Goal: Navigation & Orientation: Find specific page/section

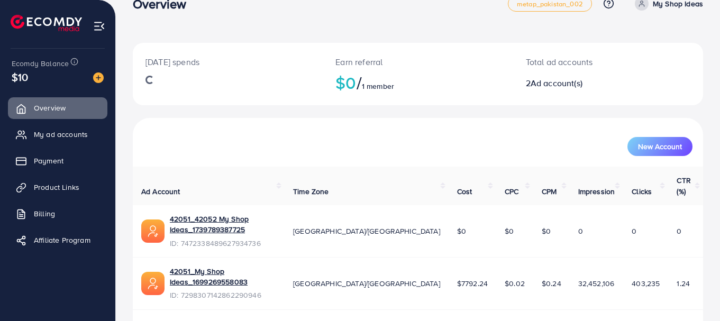
scroll to position [24, 0]
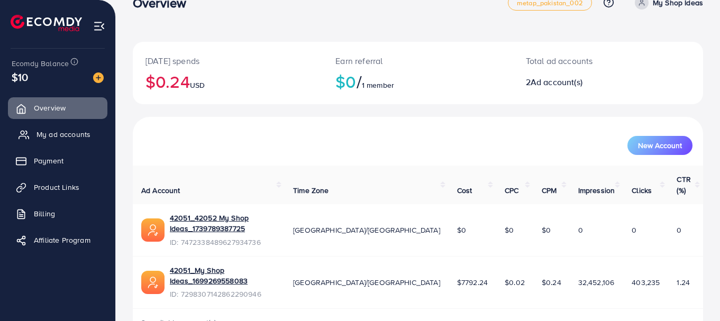
click at [27, 131] on icon at bounding box center [24, 135] width 11 height 11
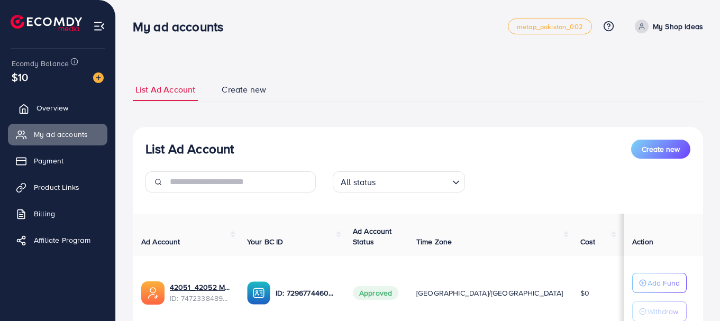
click at [47, 111] on span "Overview" at bounding box center [53, 108] width 32 height 11
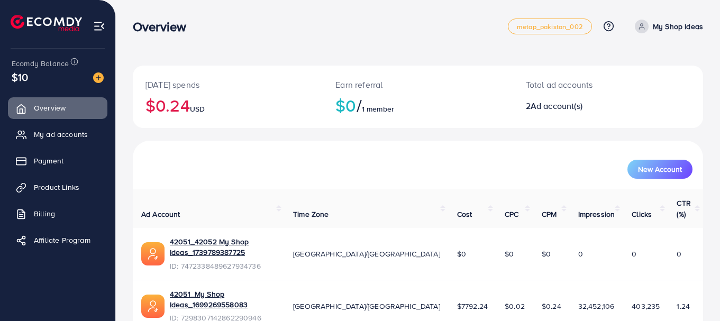
click at [641, 27] on icon at bounding box center [641, 26] width 7 height 7
click at [50, 134] on span "My ad accounts" at bounding box center [64, 134] width 54 height 11
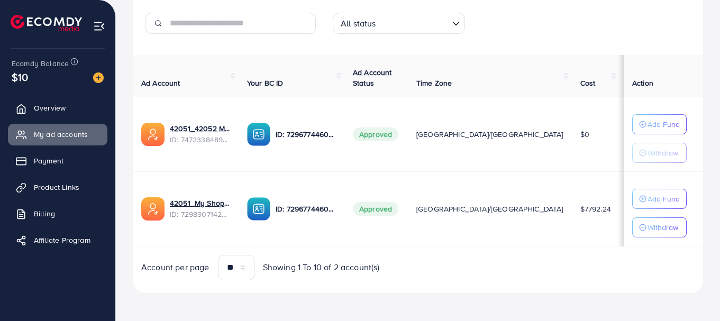
scroll to position [163, 0]
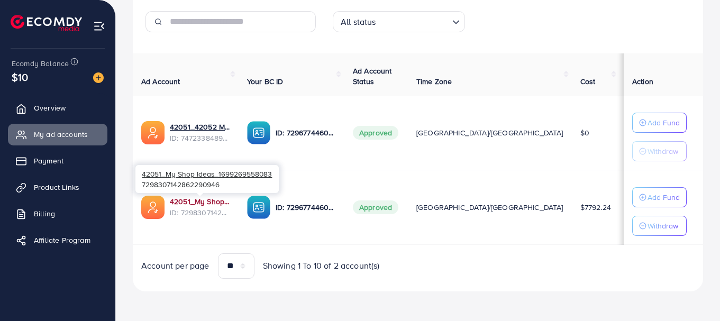
click at [185, 203] on link "42051_My Shop Ideas_1699269558083" at bounding box center [200, 201] width 60 height 11
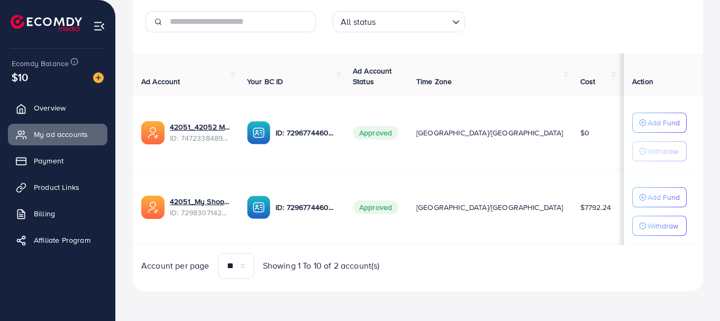
click at [37, 149] on ul "Overview My ad accounts Payment Product Links Billing Affiliate Program" at bounding box center [57, 177] width 115 height 169
click at [35, 154] on link "Payment" at bounding box center [57, 160] width 99 height 21
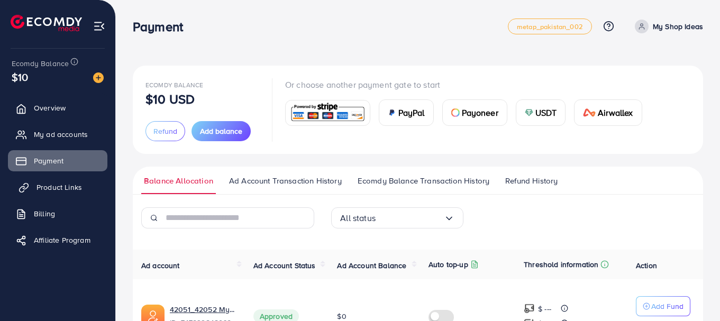
click at [37, 185] on span "Product Links" at bounding box center [60, 187] width 46 height 11
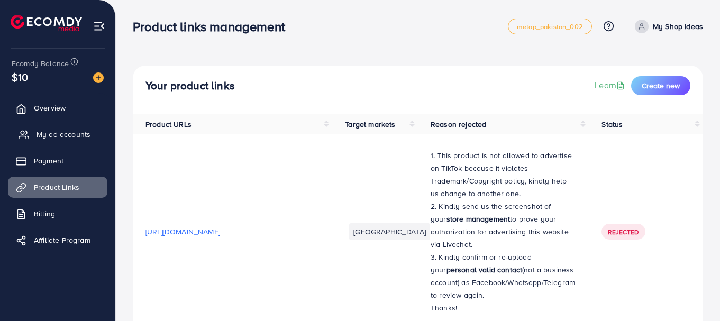
click at [41, 125] on link "My ad accounts" at bounding box center [57, 134] width 99 height 21
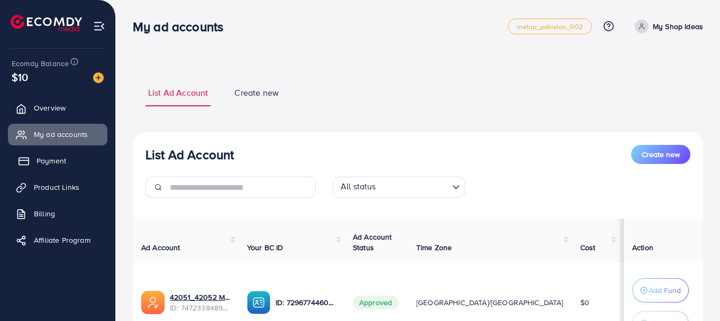
click at [74, 160] on link "Payment" at bounding box center [57, 160] width 99 height 21
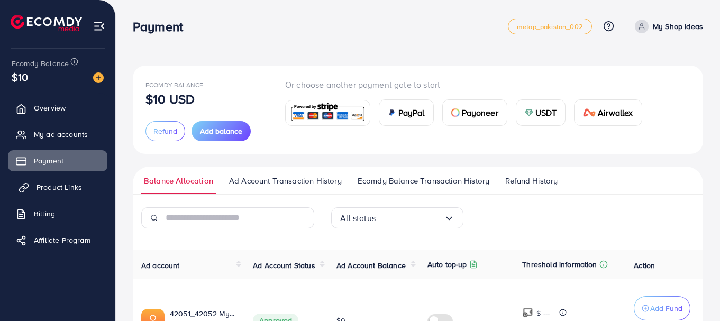
click at [61, 190] on span "Product Links" at bounding box center [60, 187] width 46 height 11
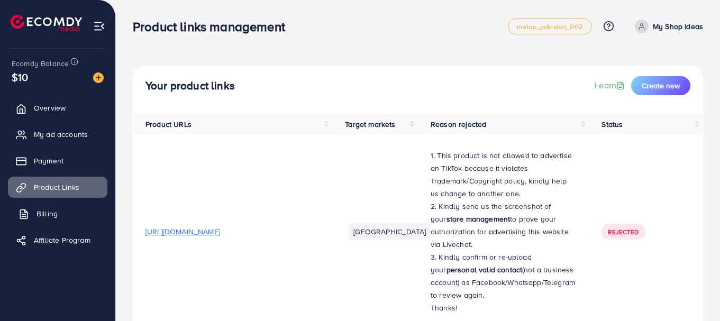
click at [61, 212] on link "Billing" at bounding box center [57, 213] width 99 height 21
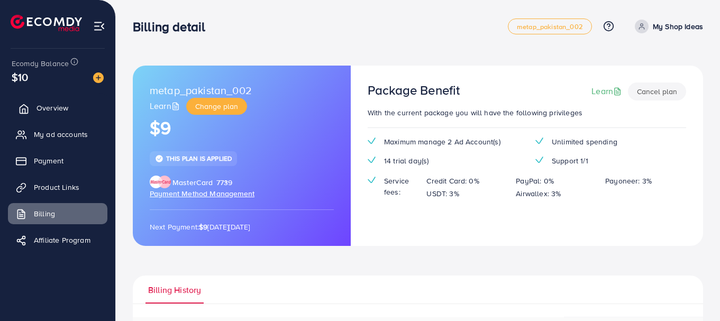
click at [90, 105] on link "Overview" at bounding box center [57, 107] width 99 height 21
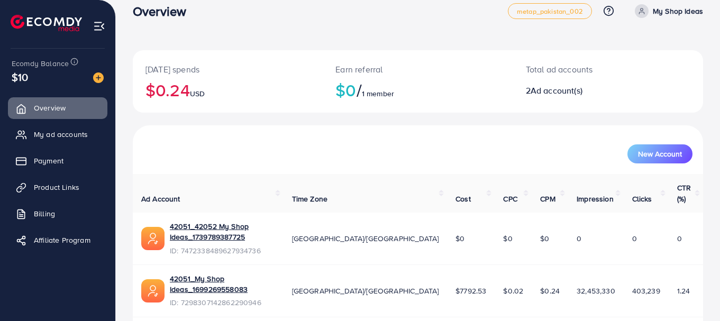
scroll to position [24, 0]
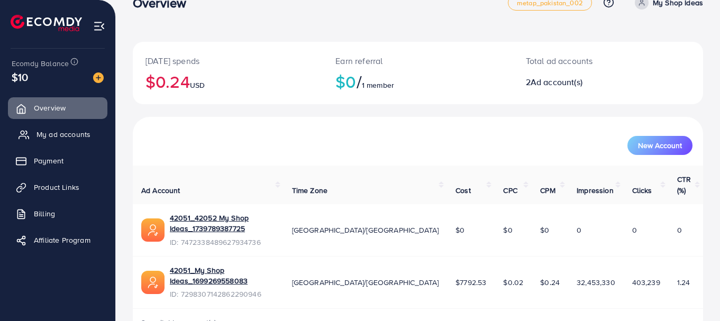
click at [61, 127] on link "My ad accounts" at bounding box center [57, 134] width 99 height 21
